Goal: Navigation & Orientation: Find specific page/section

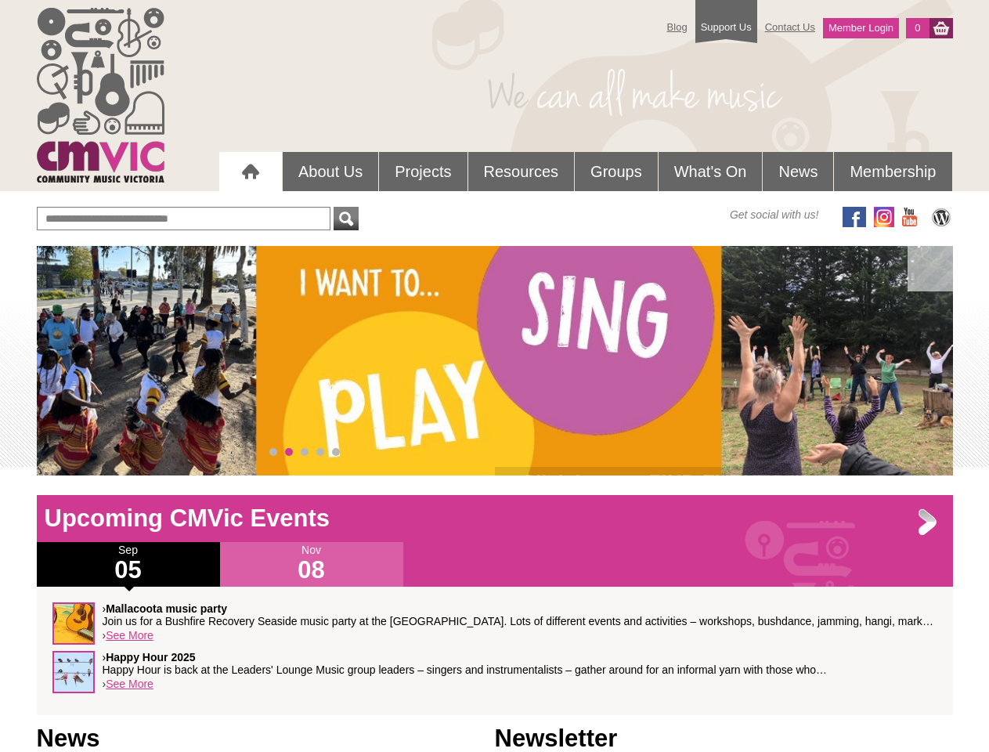
click at [495, 360] on div "› Click here to FIND EVENTS inclusive, accessible community music events throug…" at bounding box center [495, 360] width 916 height 229
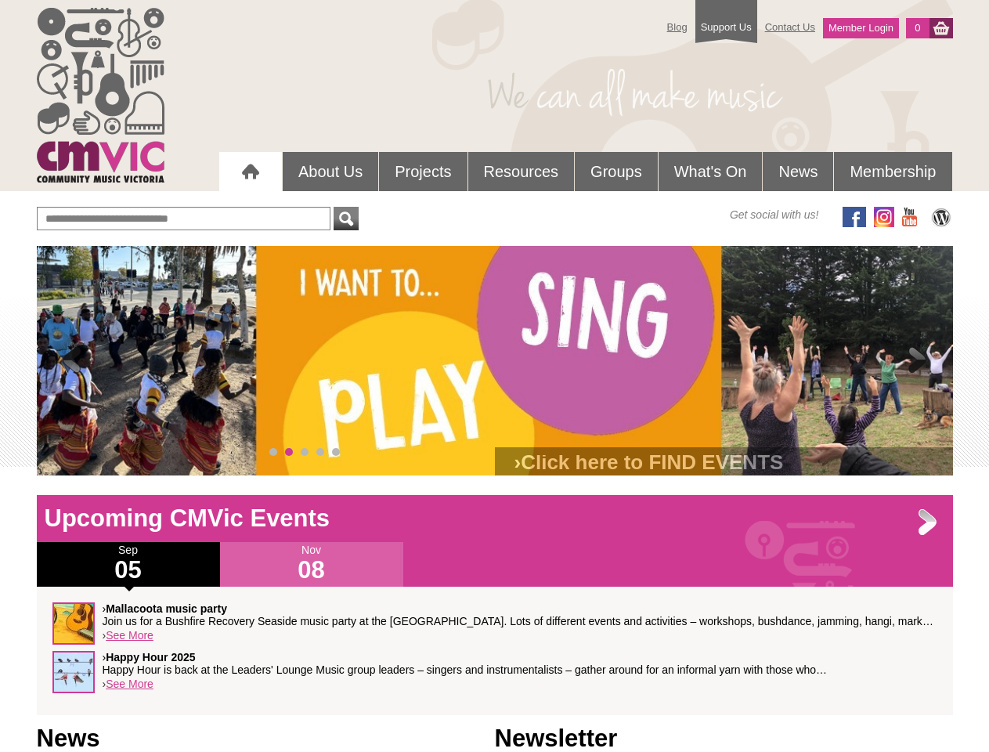
click at [72, 361] on span at bounding box center [71, 360] width 31 height 31
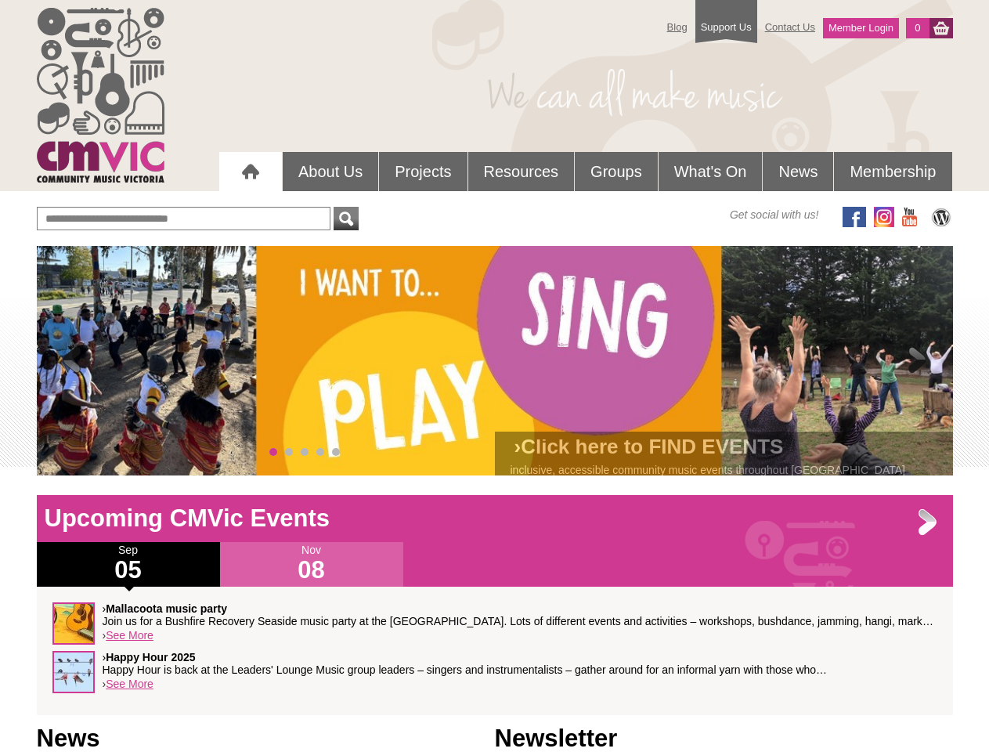
click at [918, 361] on span at bounding box center [917, 360] width 31 height 31
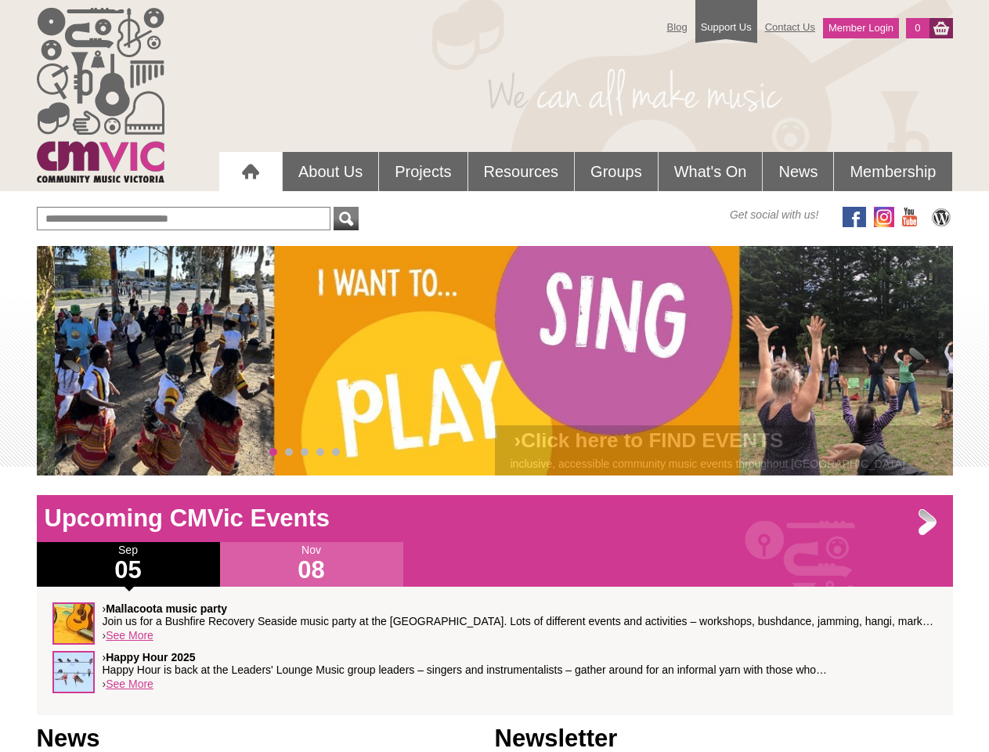
click at [273, 452] on span "0" at bounding box center [273, 452] width 8 height 8
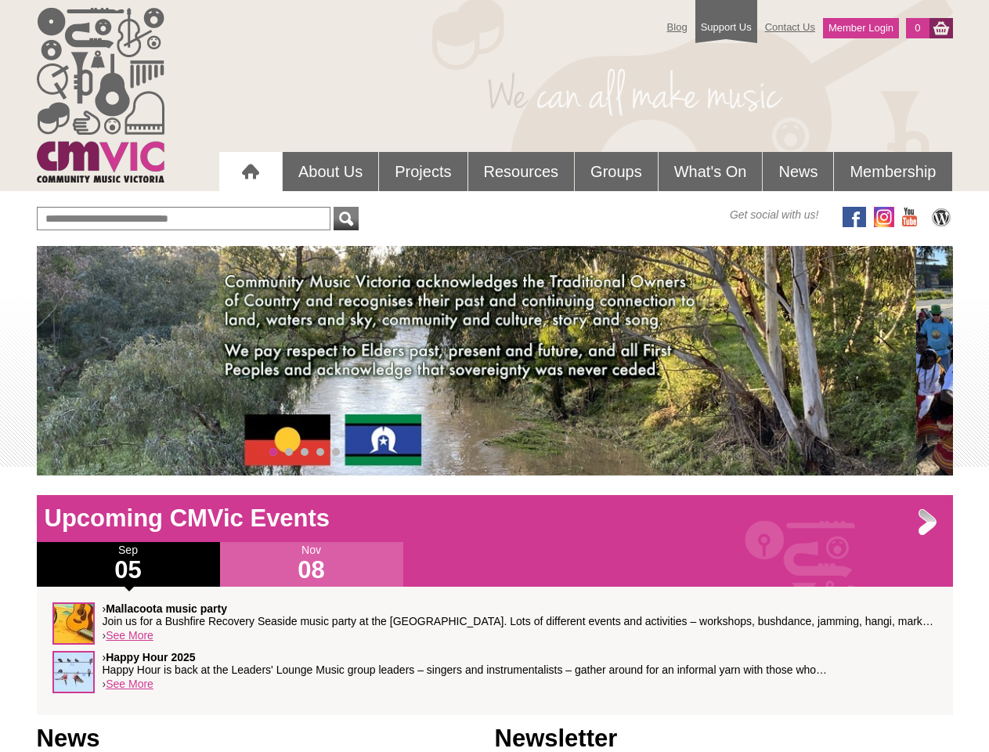
click at [289, 452] on span "1" at bounding box center [289, 452] width 8 height 8
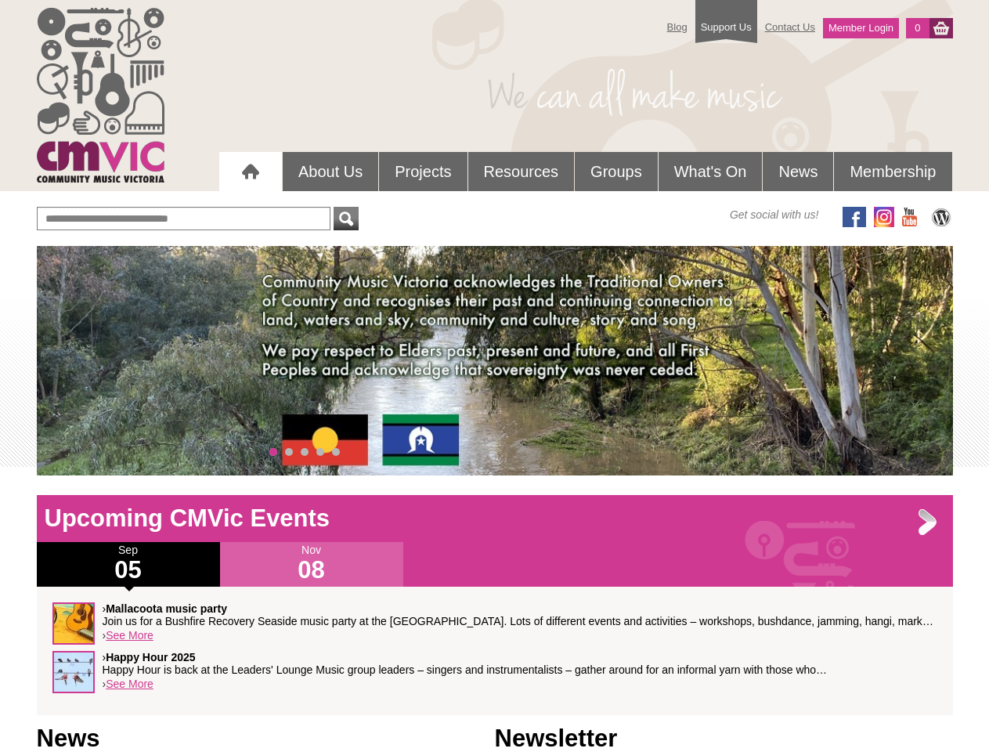
click at [305, 452] on span "2" at bounding box center [305, 452] width 8 height 8
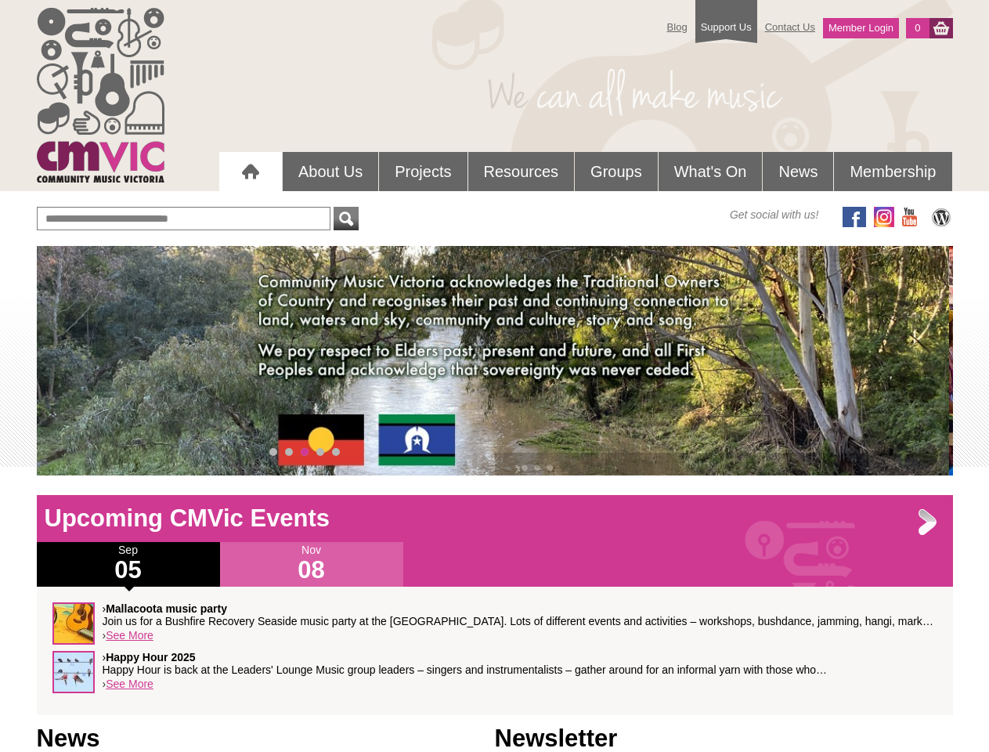
click at [320, 452] on span "3" at bounding box center [320, 452] width 8 height 8
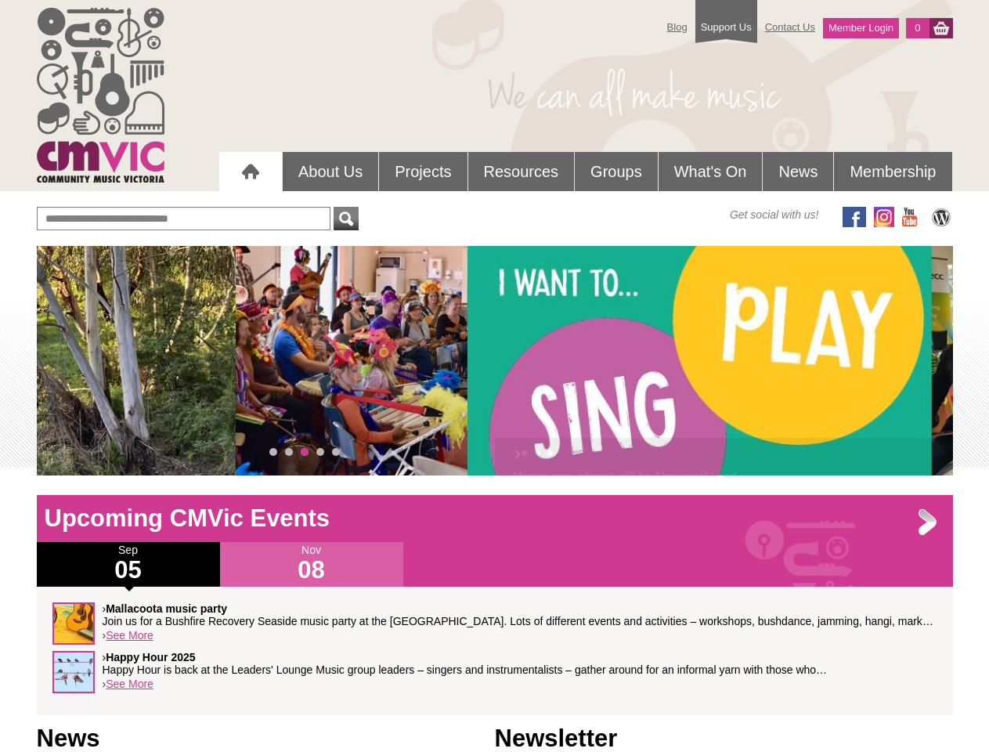
click at [336, 452] on span "4" at bounding box center [336, 452] width 8 height 8
